Goal: Task Accomplishment & Management: Use online tool/utility

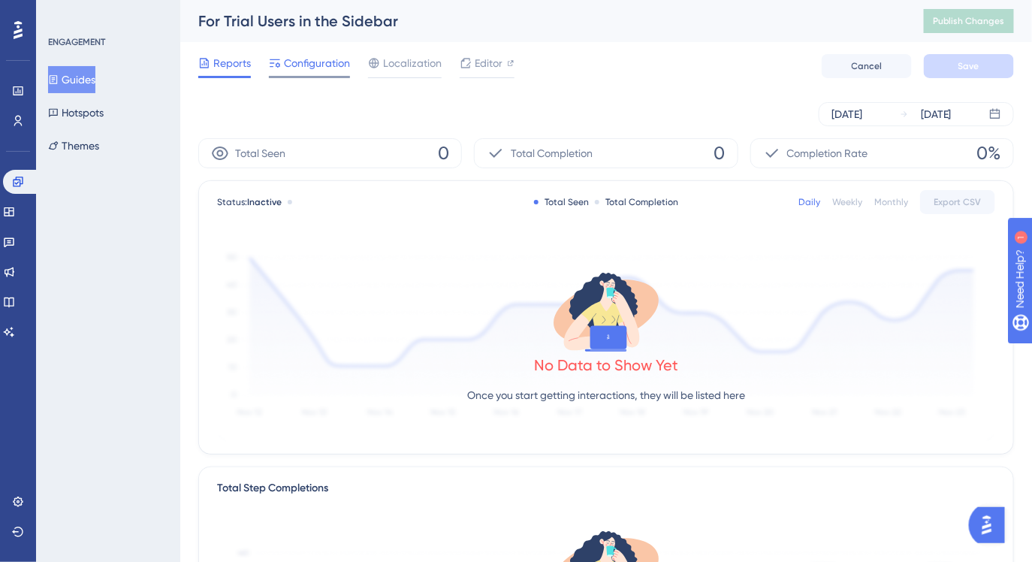
click at [336, 76] on div at bounding box center [309, 77] width 81 height 2
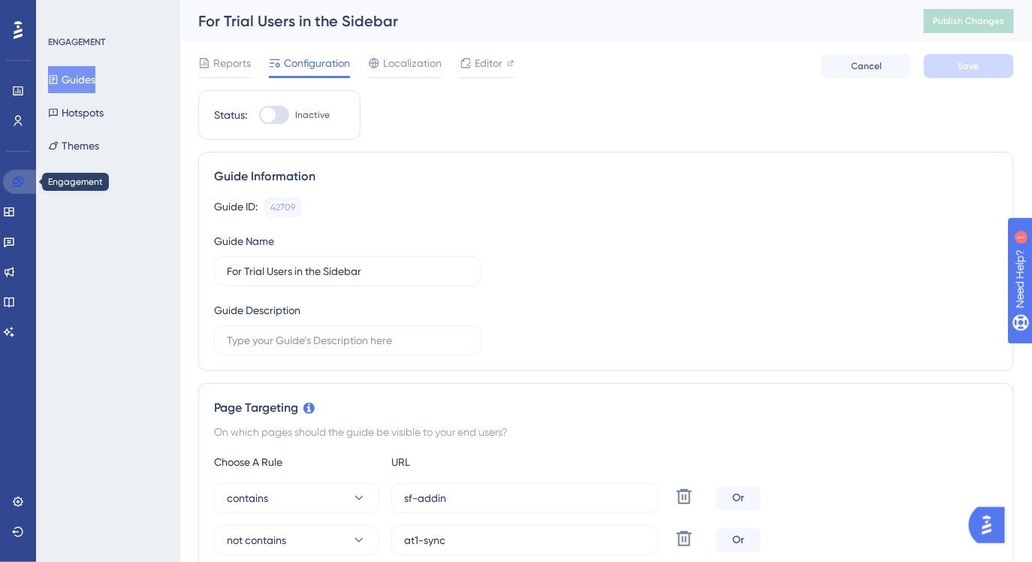
click at [16, 178] on icon at bounding box center [18, 181] width 10 height 10
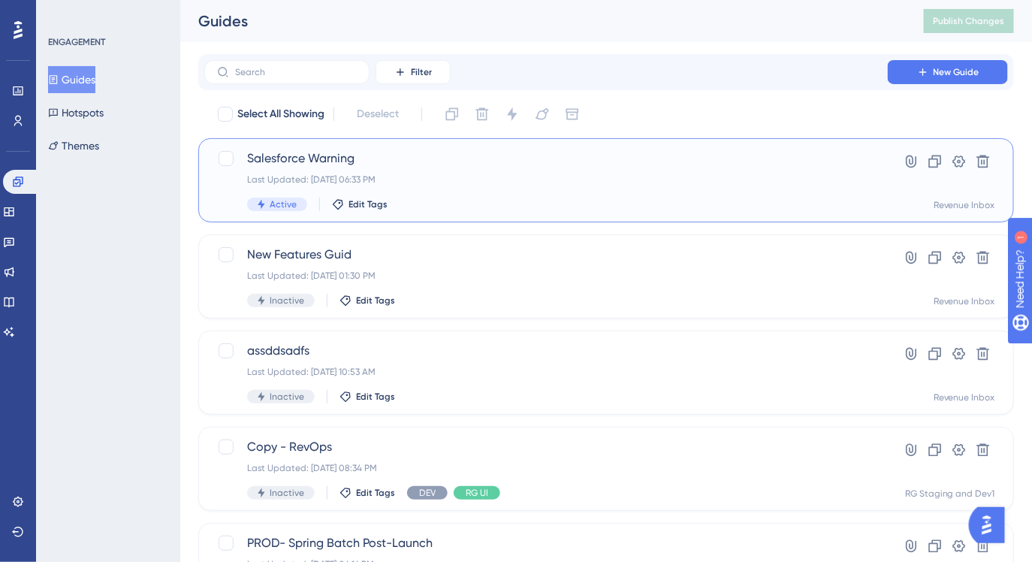
click at [402, 179] on div "Last Updated: [DATE] 06:33 PM" at bounding box center [546, 179] width 598 height 12
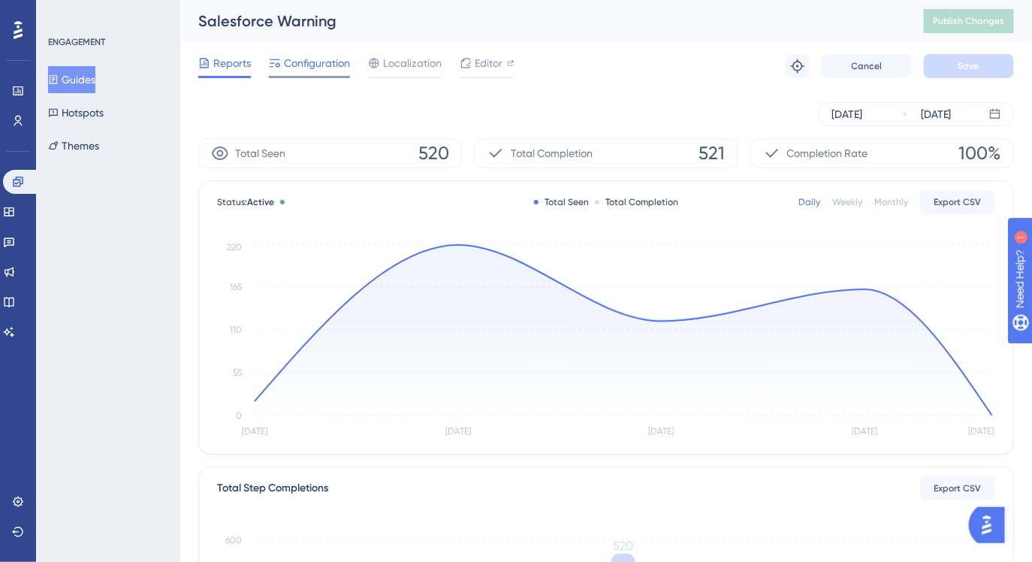
click at [327, 69] on span "Configuration" at bounding box center [317, 63] width 66 height 18
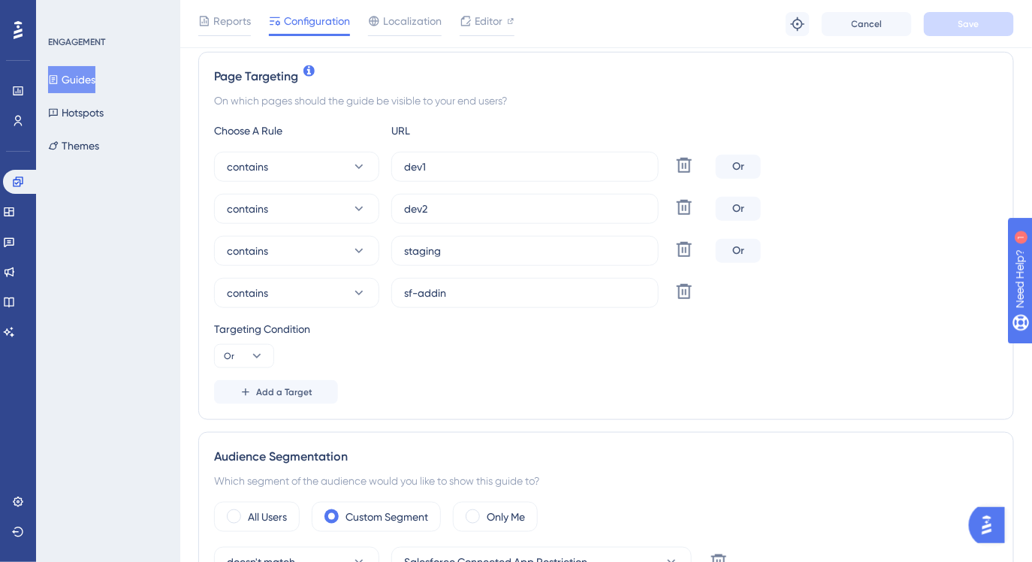
scroll to position [357, 0]
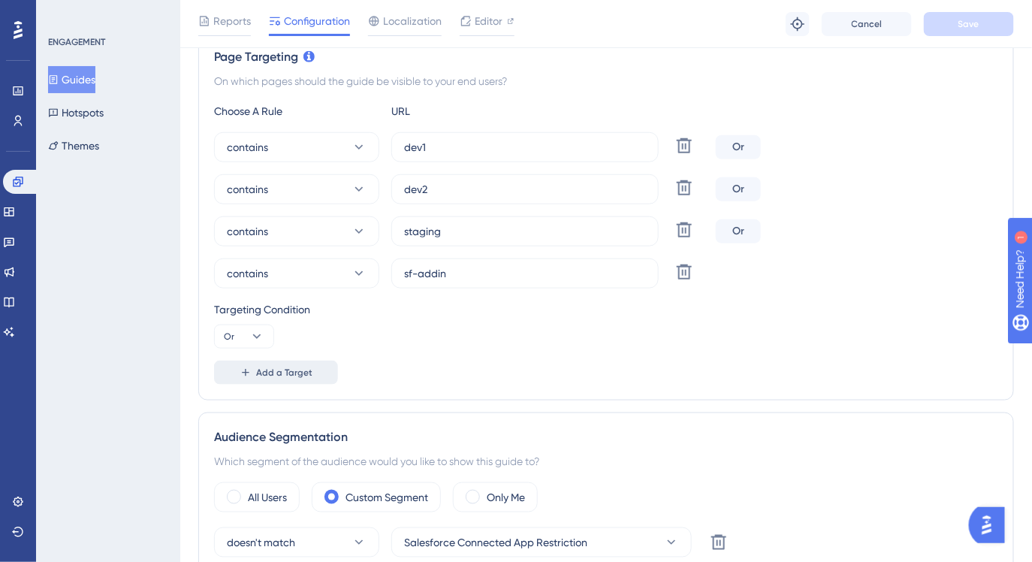
click at [297, 378] on button "Add a Target" at bounding box center [276, 372] width 124 height 24
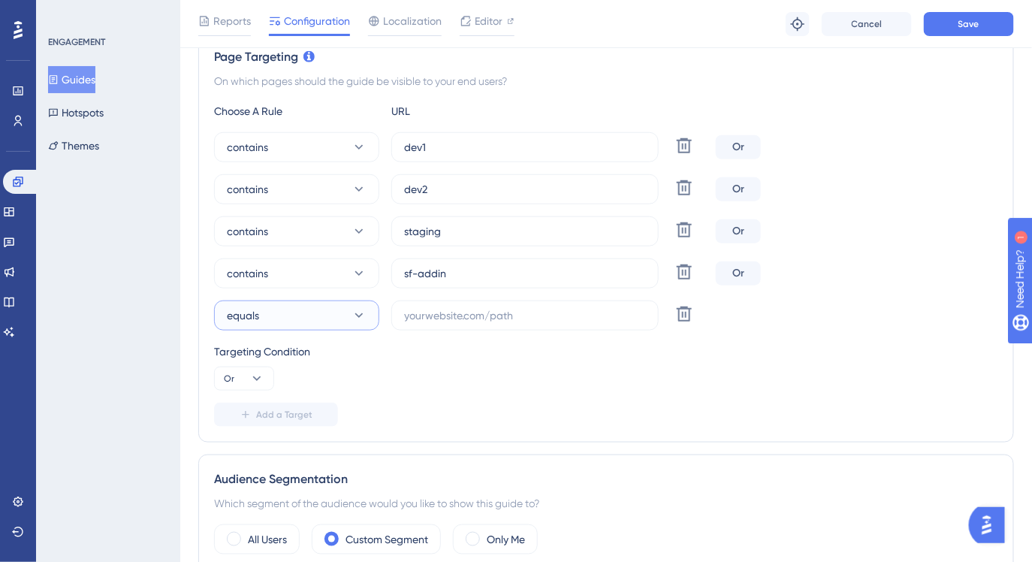
click at [320, 318] on button "equals" at bounding box center [296, 315] width 165 height 30
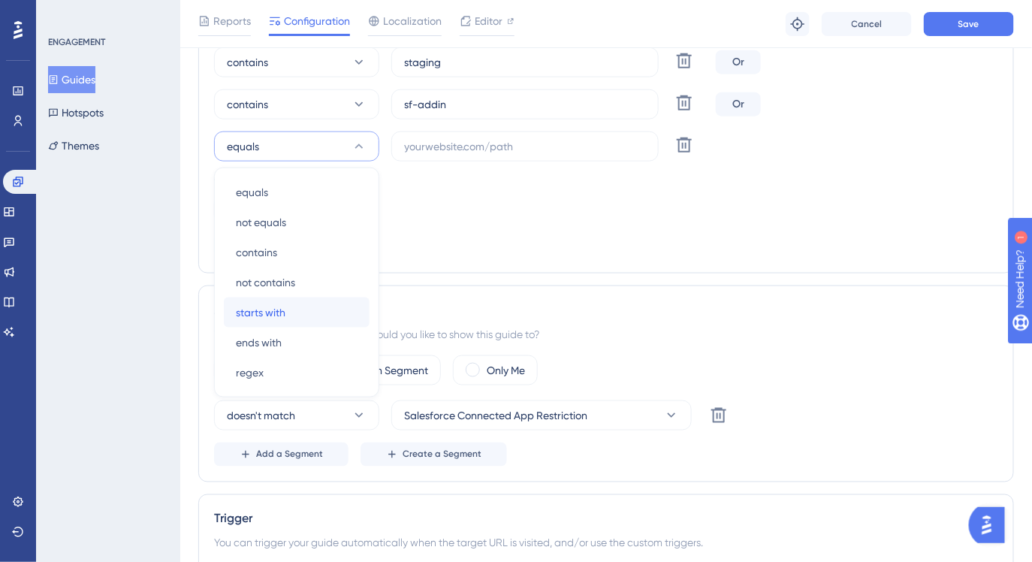
click at [319, 314] on div "starts with starts with" at bounding box center [297, 312] width 122 height 30
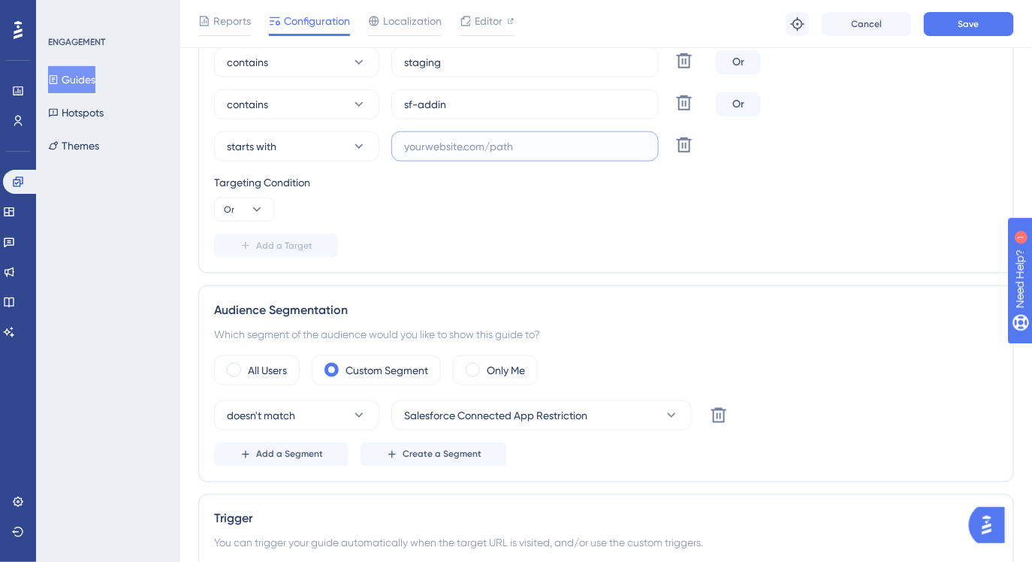
click at [478, 152] on input "text" at bounding box center [525, 146] width 242 height 17
click at [360, 149] on icon at bounding box center [358, 146] width 15 height 15
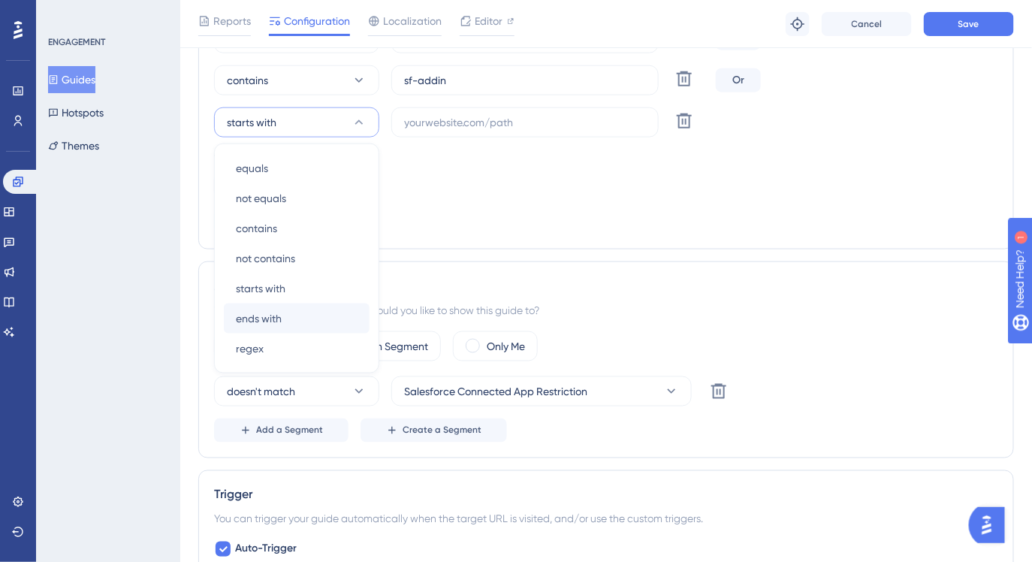
scroll to position [556, 0]
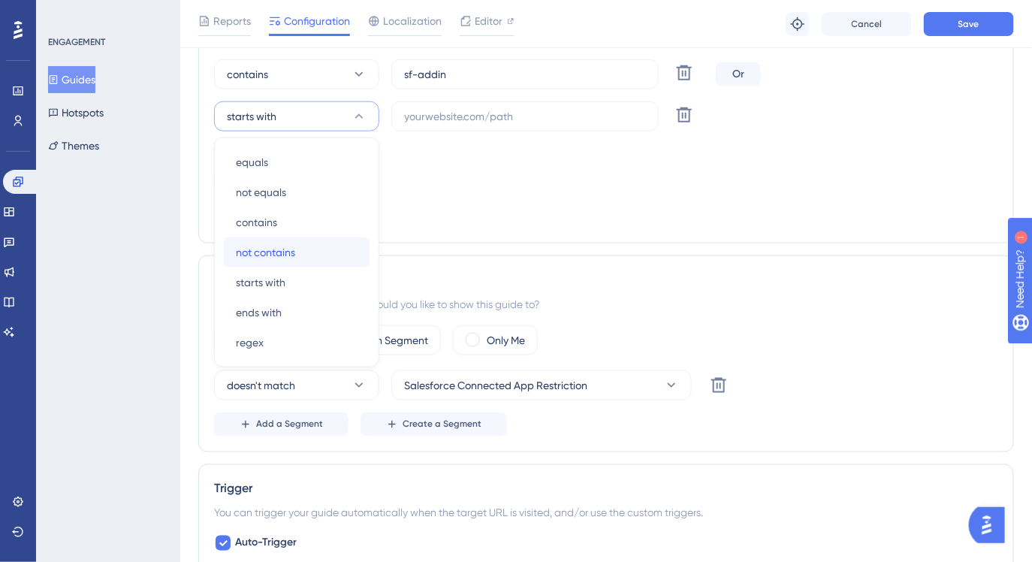
click at [297, 258] on div "not contains not contains" at bounding box center [297, 252] width 122 height 30
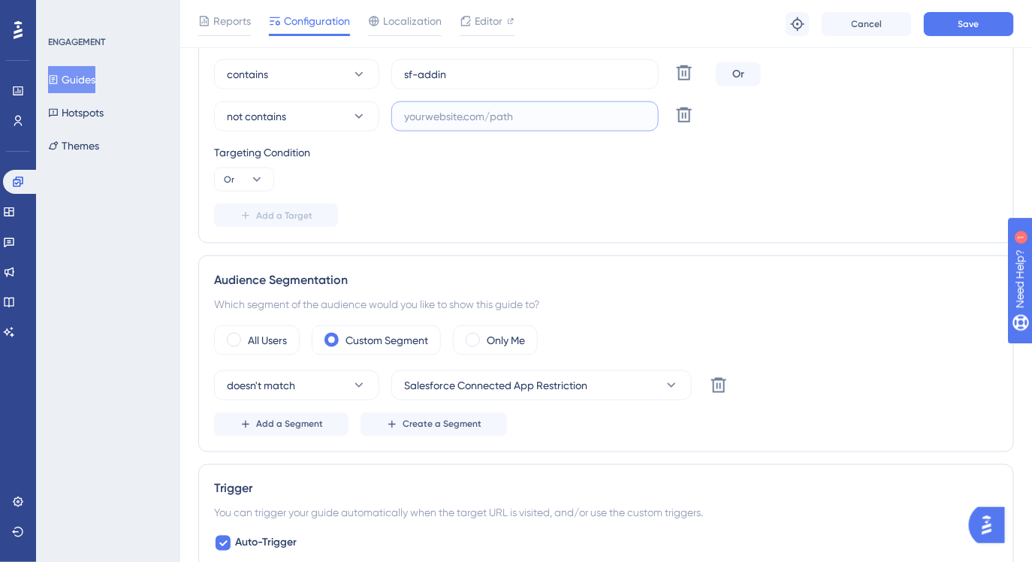
click at [447, 116] on input "text" at bounding box center [525, 116] width 242 height 17
paste input "at-"
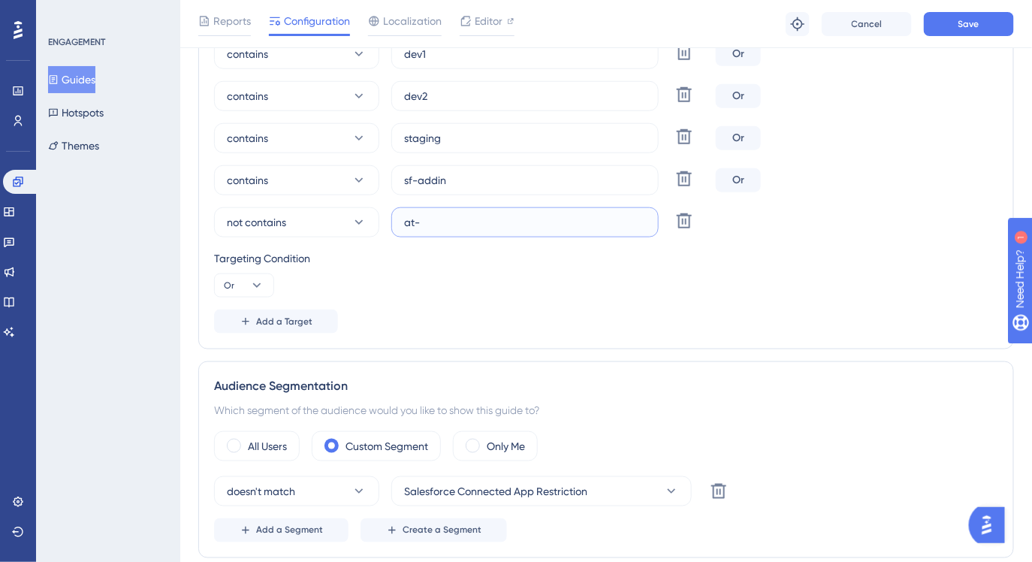
scroll to position [444, 0]
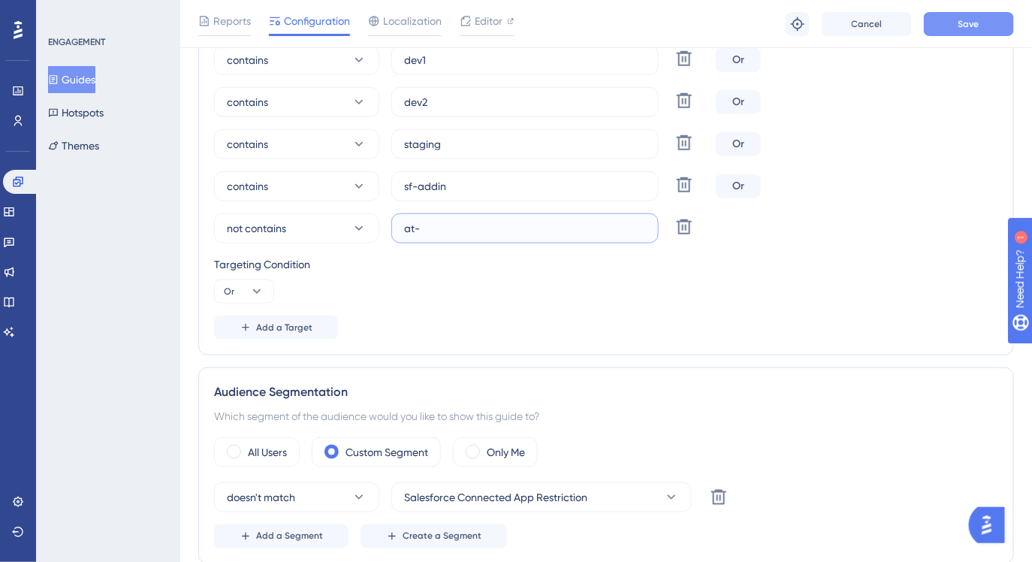
type input "at-"
click at [949, 20] on button "Save" at bounding box center [969, 24] width 90 height 24
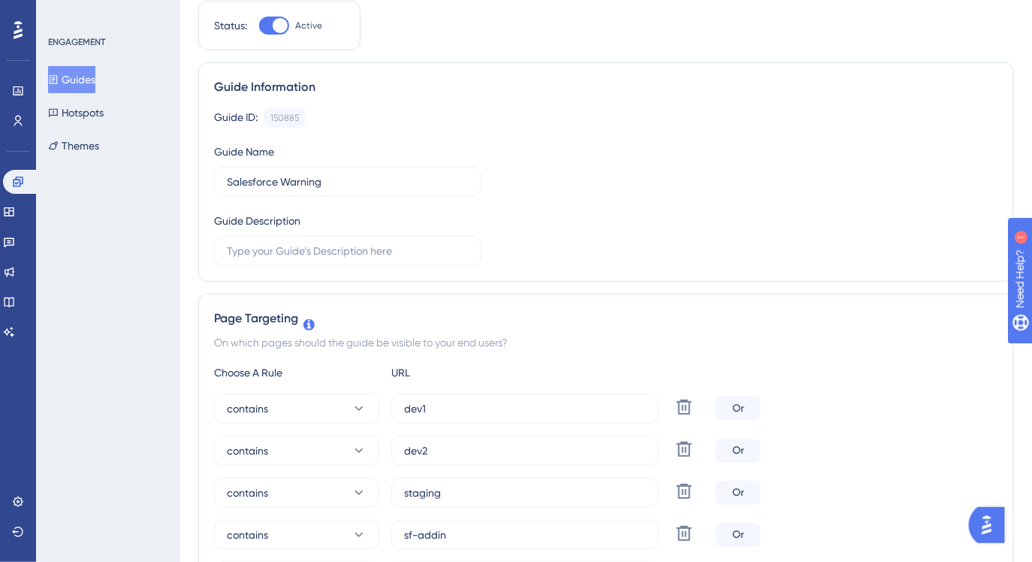
scroll to position [0, 0]
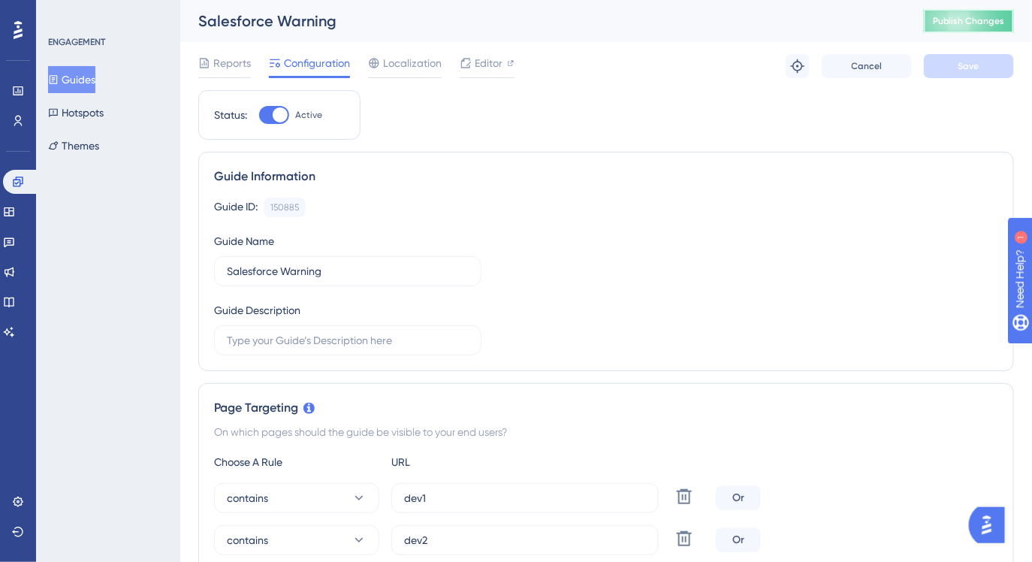
click at [972, 29] on button "Publish Changes" at bounding box center [969, 21] width 90 height 24
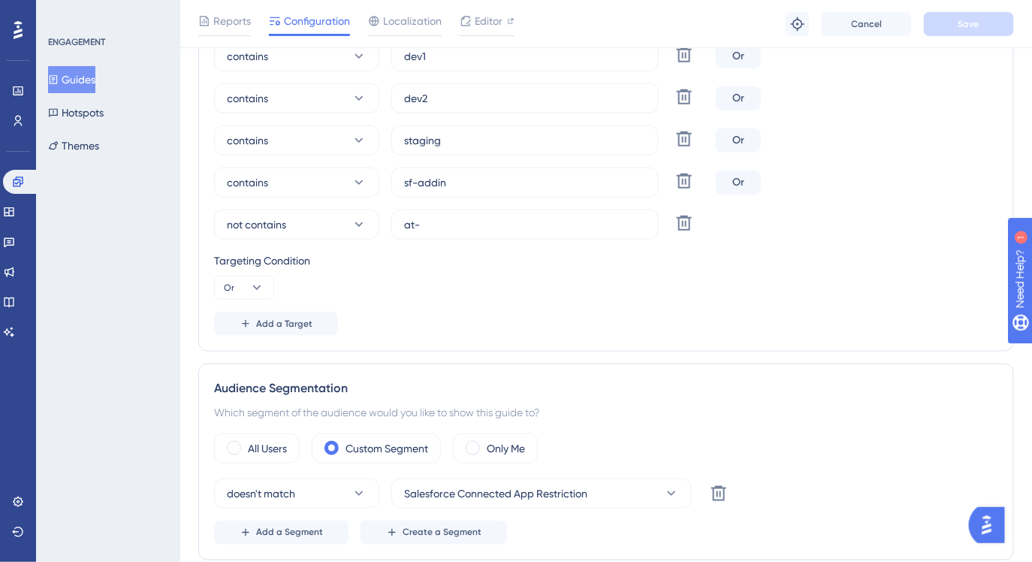
scroll to position [465, 0]
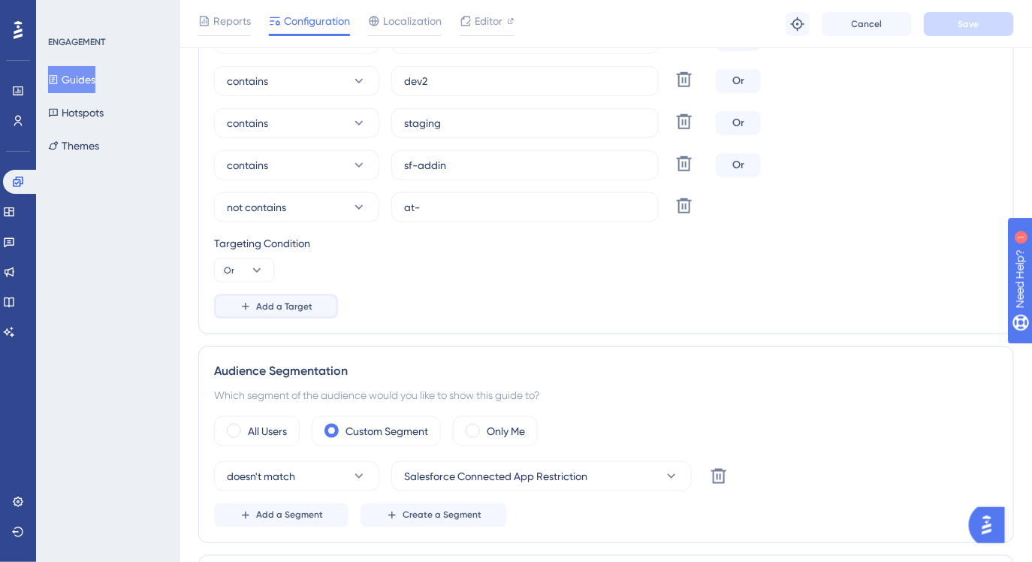
click at [295, 306] on span "Add a Target" at bounding box center [284, 306] width 56 height 12
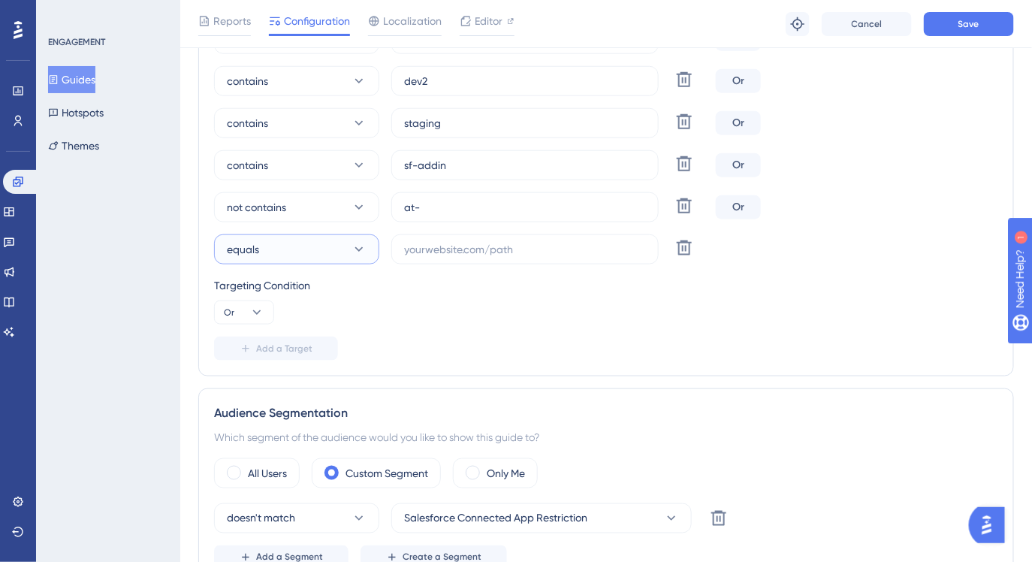
click at [356, 258] on button "equals" at bounding box center [296, 249] width 165 height 30
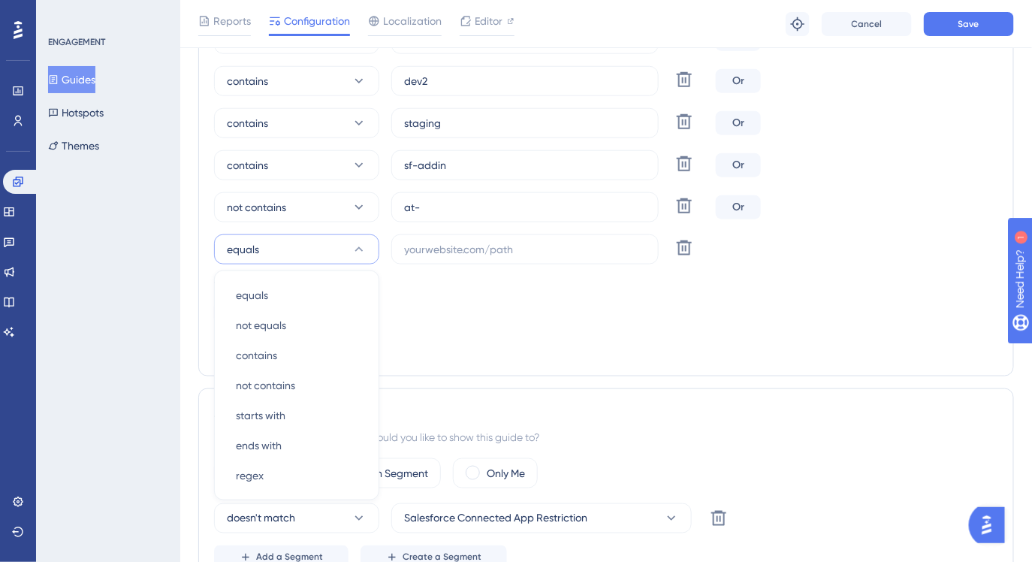
scroll to position [568, 0]
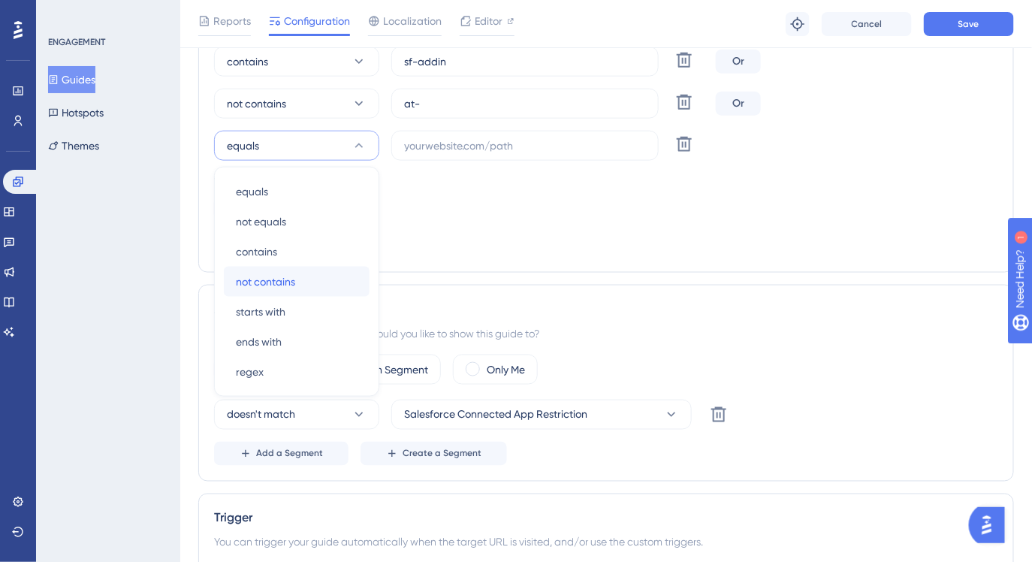
click at [314, 277] on div "not contains not contains" at bounding box center [297, 282] width 122 height 30
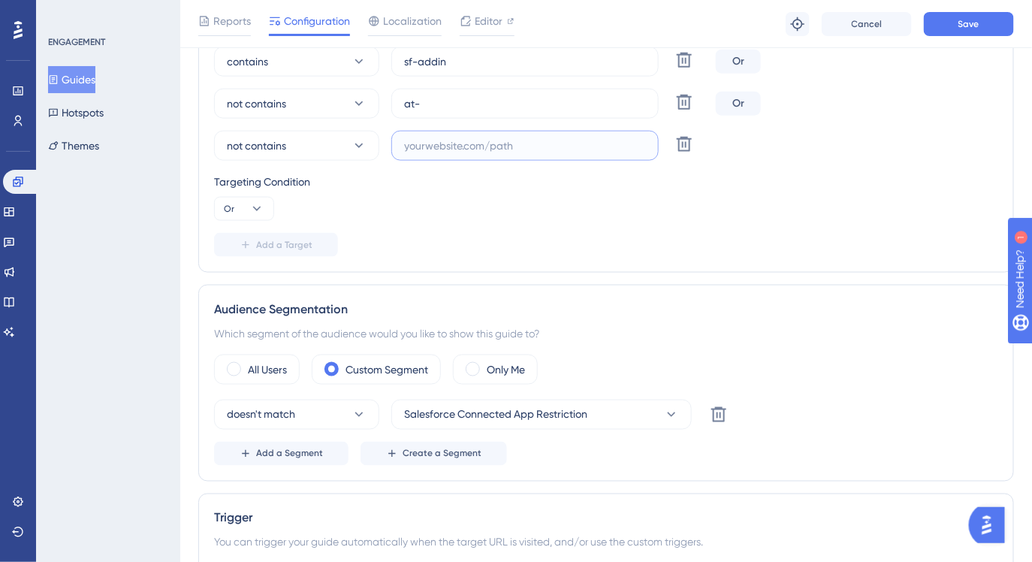
click at [454, 151] on input "text" at bounding box center [525, 145] width 242 height 17
paste input "at3"
drag, startPoint x: 424, startPoint y: 146, endPoint x: 415, endPoint y: 146, distance: 9.0
click at [415, 146] on input "at3" at bounding box center [525, 145] width 242 height 17
type input "at1"
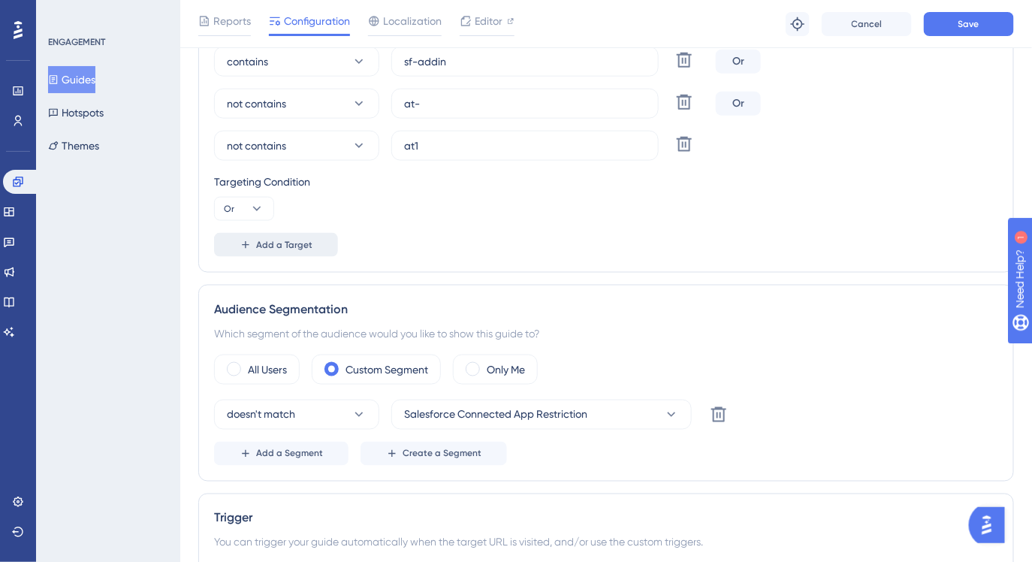
click at [308, 243] on span "Add a Target" at bounding box center [284, 245] width 56 height 12
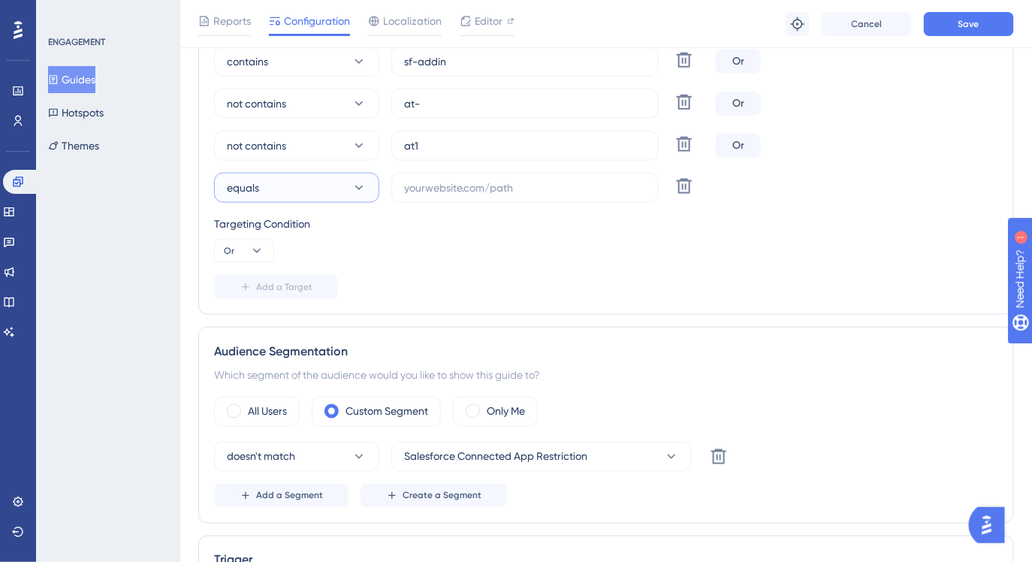
click at [345, 186] on button "equals" at bounding box center [296, 188] width 165 height 30
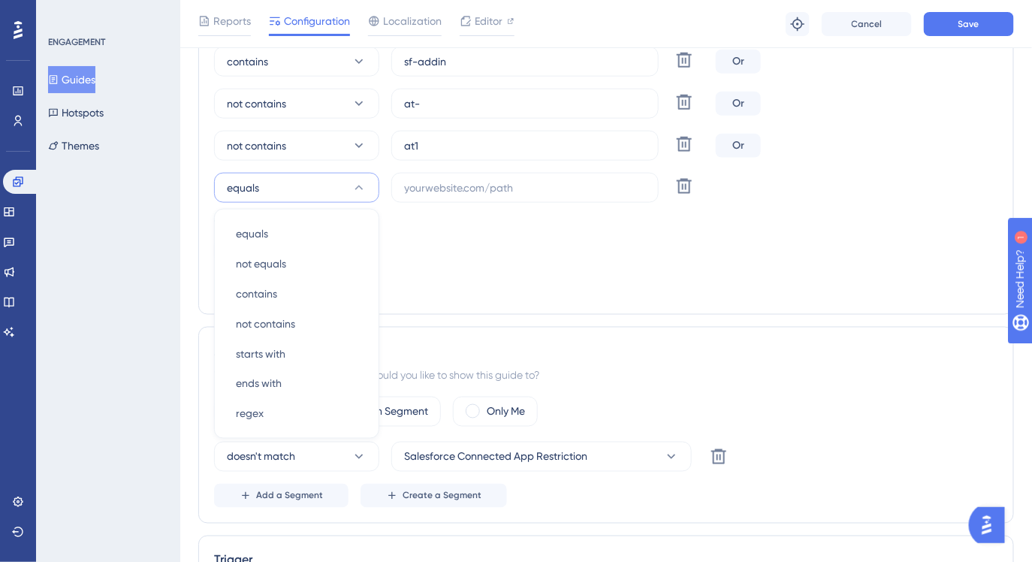
scroll to position [610, 0]
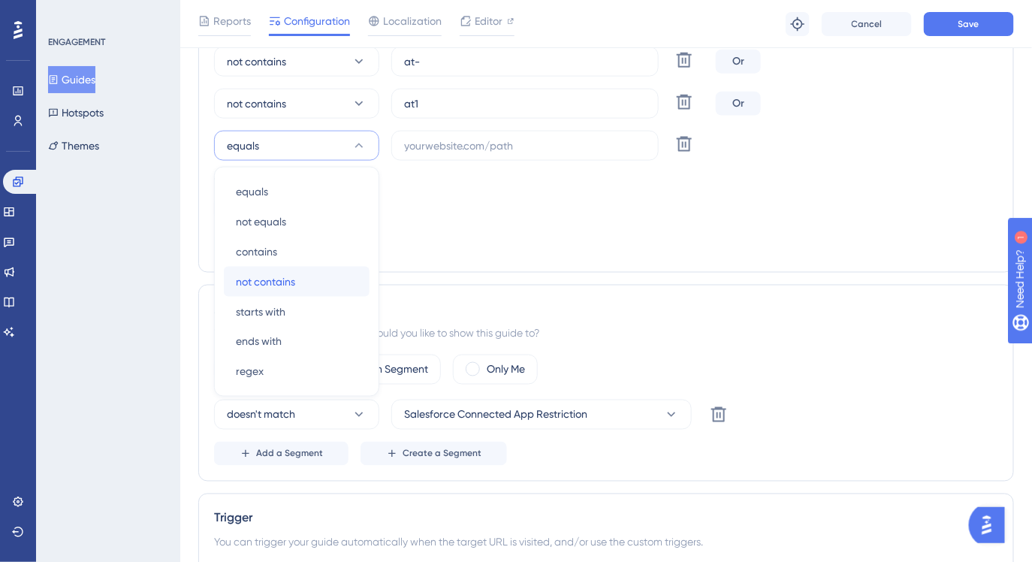
click at [318, 279] on div "not contains not contains" at bounding box center [297, 282] width 122 height 30
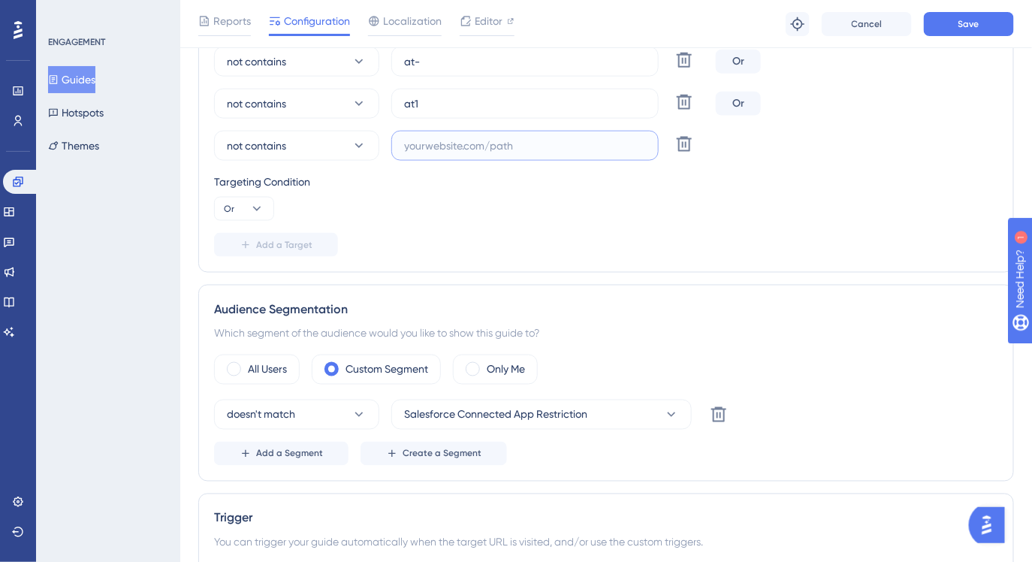
click at [417, 147] on input "text" at bounding box center [525, 145] width 242 height 17
type input "ф"
type input "at2"
click at [291, 239] on span "Add a Target" at bounding box center [284, 245] width 56 height 12
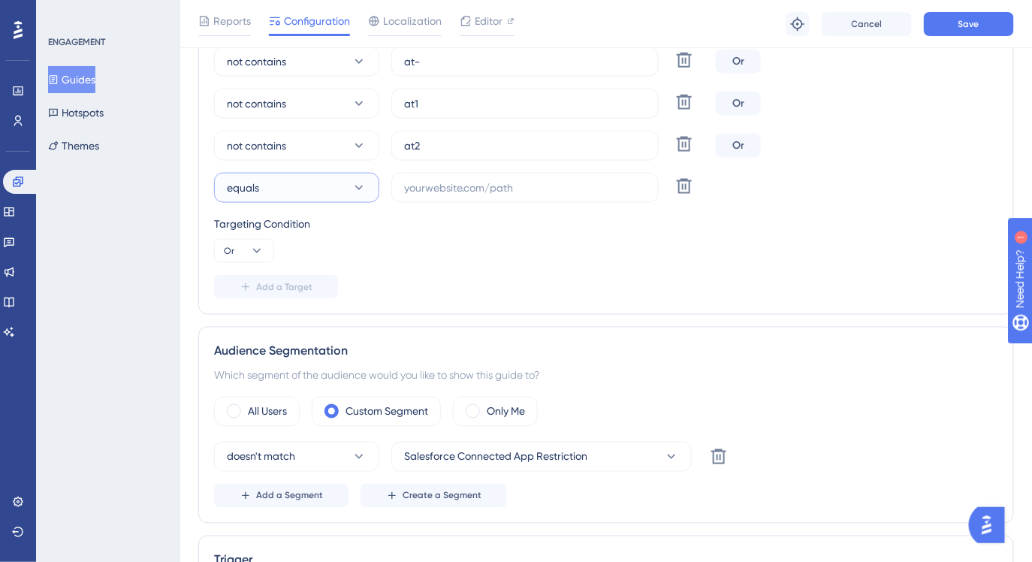
click at [324, 194] on button "equals" at bounding box center [296, 188] width 165 height 30
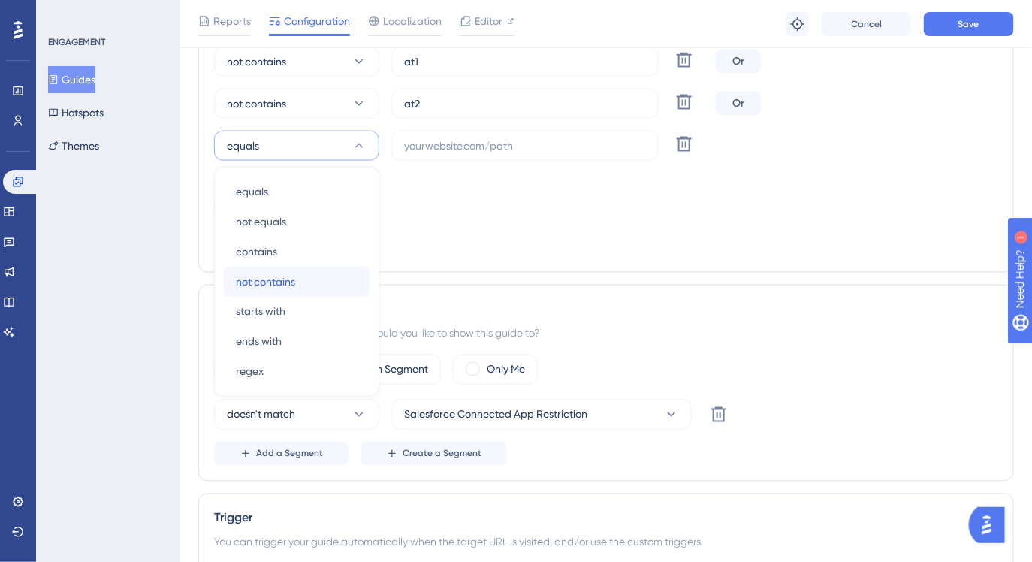
click at [312, 268] on div "not contains not contains" at bounding box center [297, 282] width 122 height 30
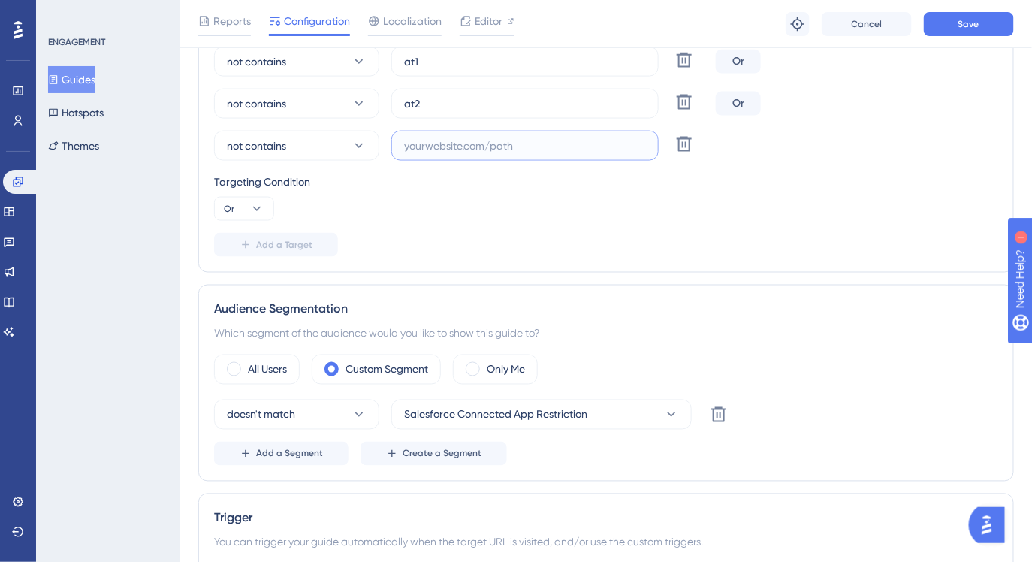
click at [448, 143] on input "text" at bounding box center [525, 145] width 242 height 17
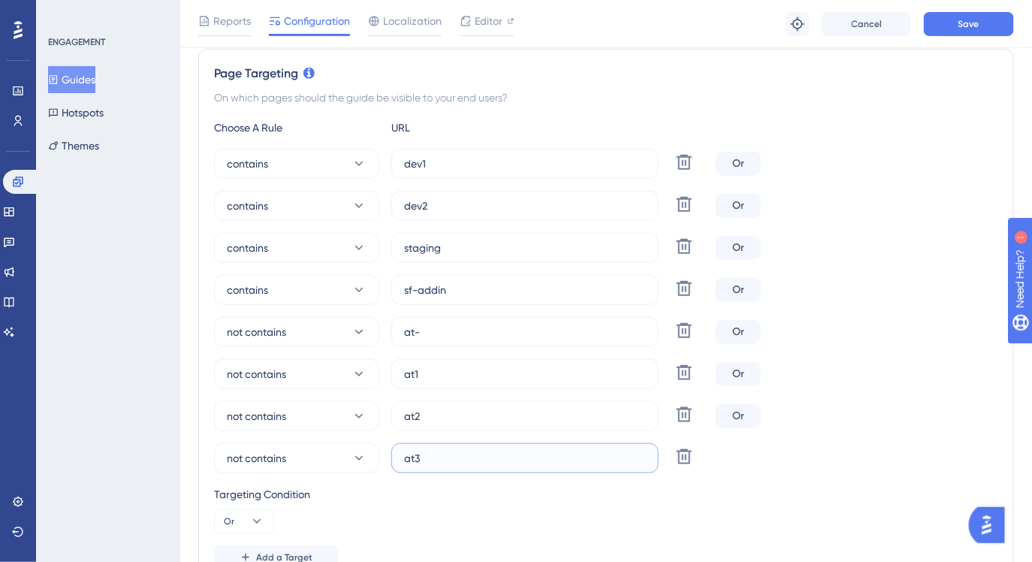
scroll to position [335, 0]
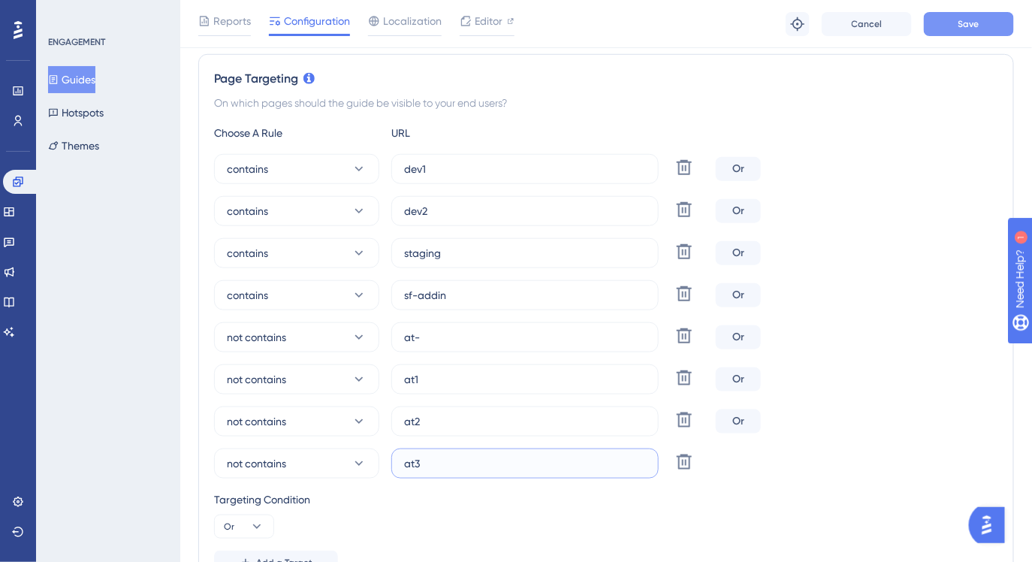
type input "at3"
click at [963, 34] on button "Save" at bounding box center [969, 24] width 90 height 24
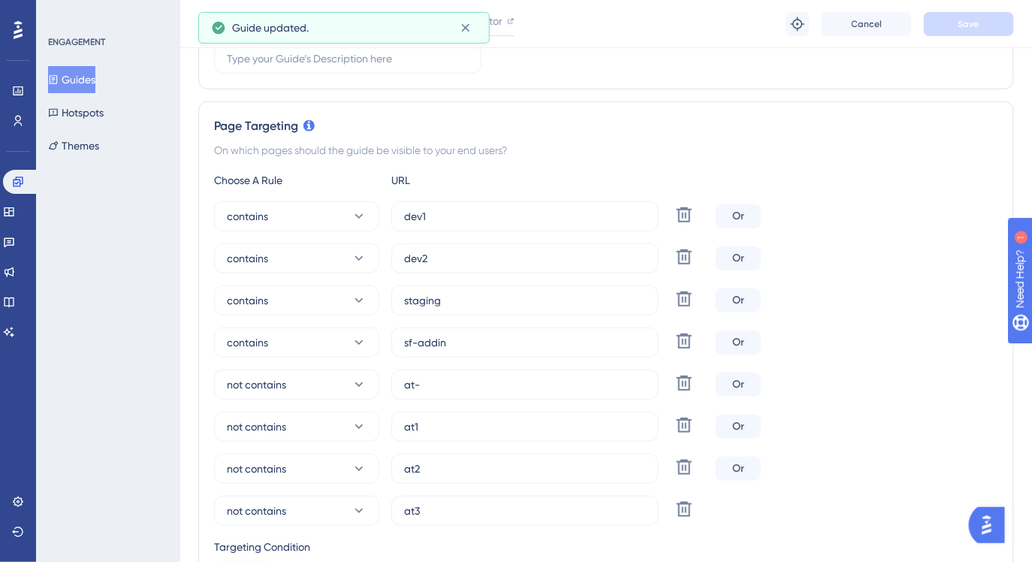
scroll to position [0, 0]
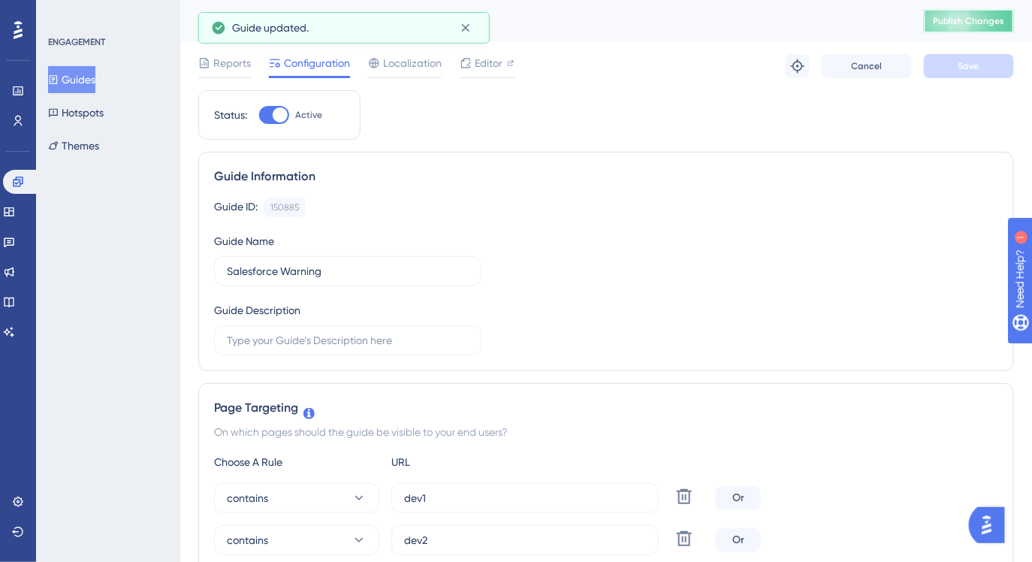
click at [975, 18] on span "Publish Changes" at bounding box center [969, 21] width 72 height 12
